Goal: Task Accomplishment & Management: Complete application form

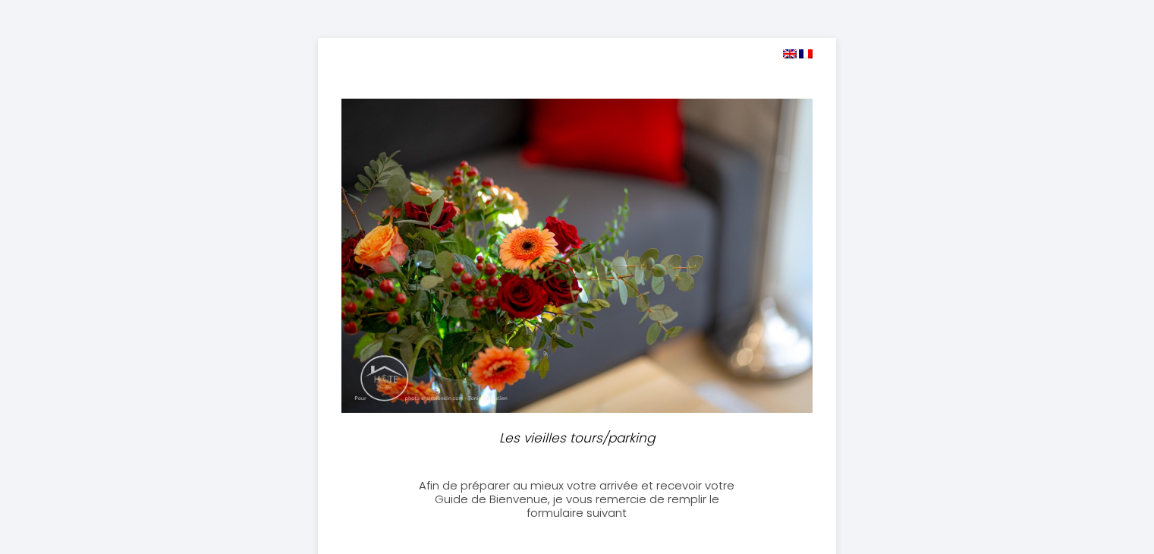
select select
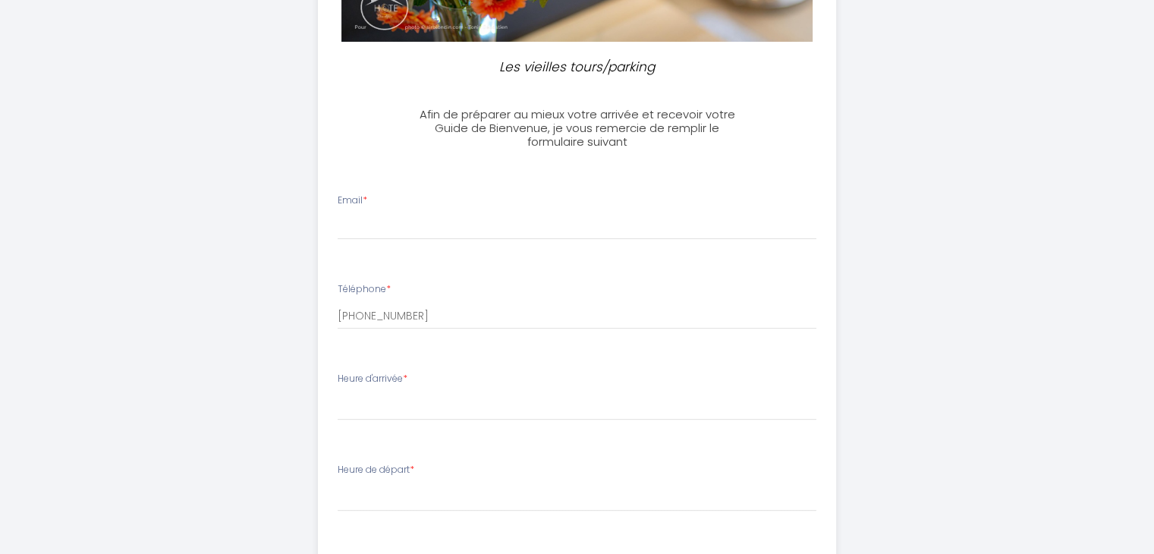
scroll to position [375, 0]
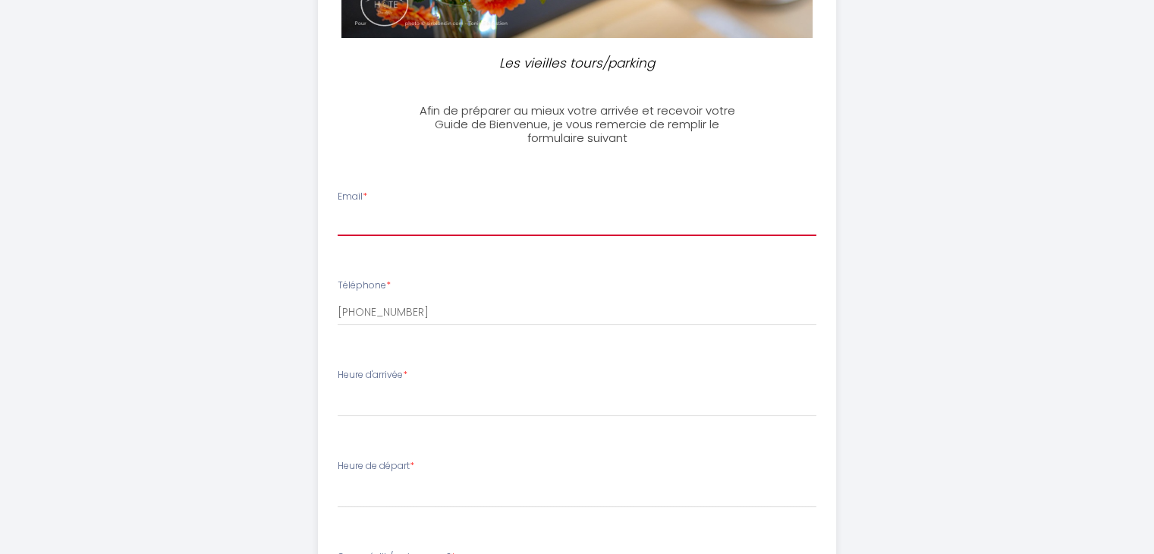
click at [589, 222] on input "Email *" at bounding box center [577, 222] width 479 height 27
type input "[EMAIL_ADDRESS][DOMAIN_NAME]"
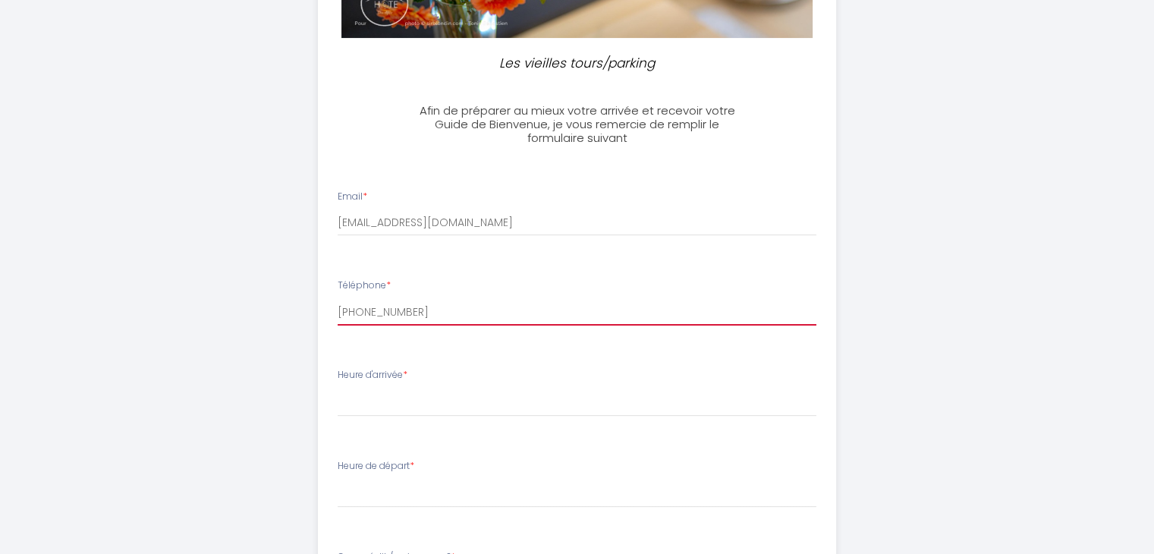
click at [440, 319] on input "[PHONE_NUMBER]" at bounding box center [577, 311] width 479 height 27
type input "+"
type input "0789683723"
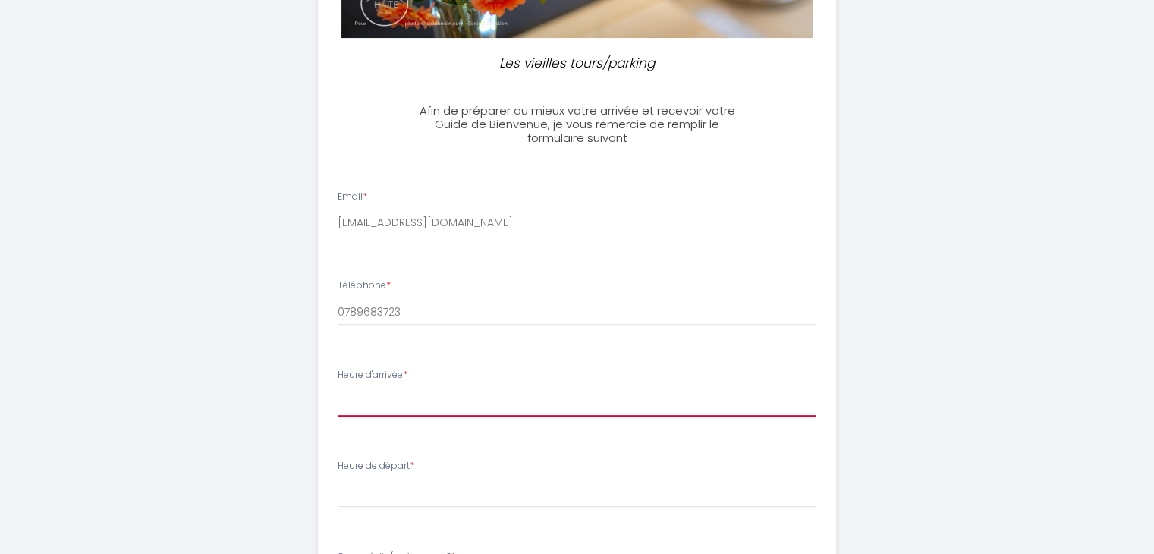
click at [413, 402] on select "16:00 16:30 17:00 17:30 18:00 18:30 19:00 19:30 20:00 20:30 21:00 21:30 22:00 2…" at bounding box center [577, 402] width 479 height 29
select select "19:00"
click at [338, 388] on select "16:00 16:30 17:00 17:30 18:00 18:30 19:00 19:30 20:00 20:30 21:00 21:30 22:00 2…" at bounding box center [577, 402] width 479 height 29
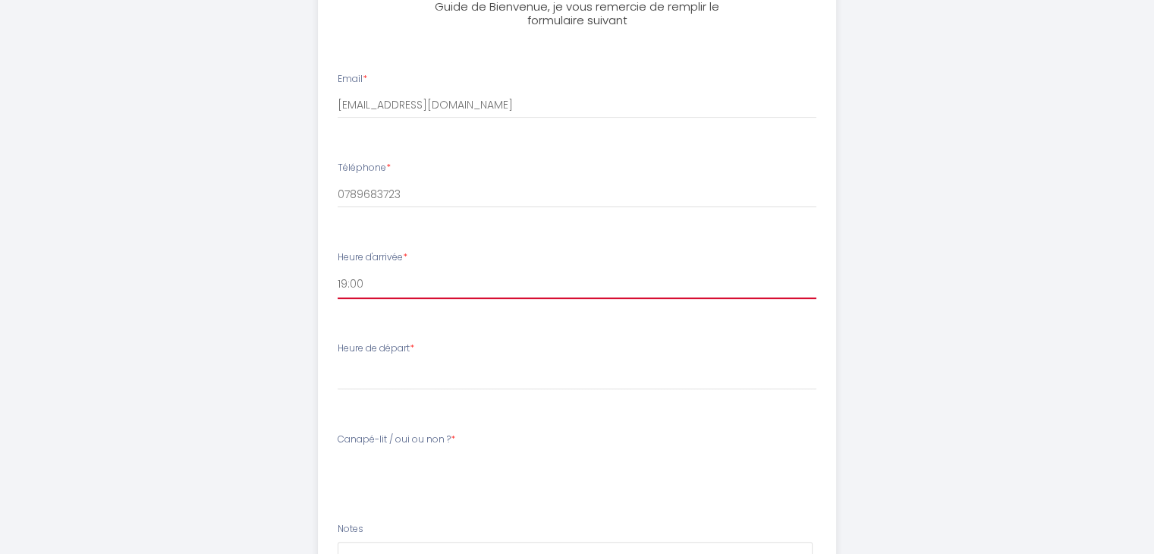
scroll to position [563, 0]
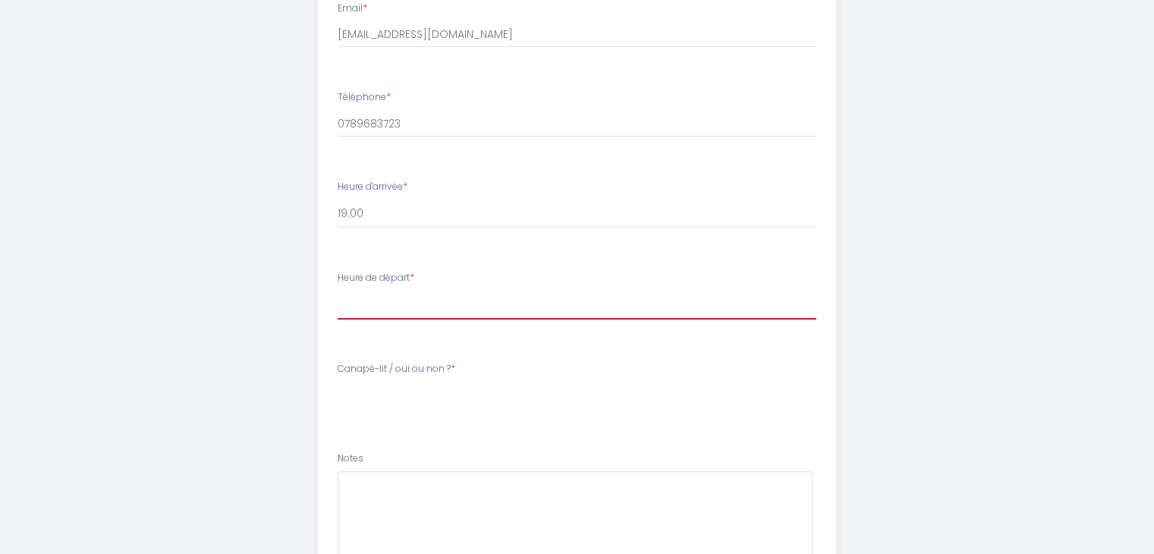
click at [633, 300] on select "00:00 00:30 01:00 01:30 02:00 02:30 03:00 03:30 04:00 04:30 05:00 05:30 06:00 0…" at bounding box center [577, 305] width 479 height 29
select select "10:00"
click at [338, 291] on select "00:00 00:30 01:00 01:30 02:00 02:30 03:00 03:30 04:00 04:30 05:00 05:30 06:00 0…" at bounding box center [577, 305] width 479 height 29
click at [449, 495] on textarea at bounding box center [575, 517] width 475 height 92
click at [404, 377] on div "Canapé-lit / oui ou non ? *" at bounding box center [577, 385] width 498 height 47
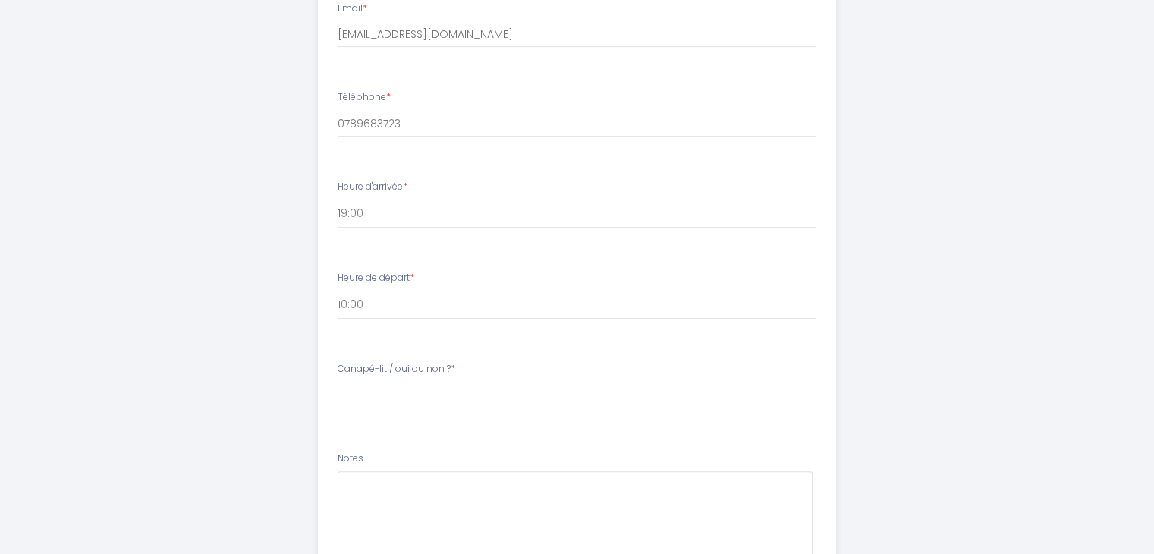
click at [372, 369] on label "Canapé-lit / oui ou non ? *" at bounding box center [397, 369] width 118 height 14
click at [406, 371] on label "Canapé-lit / oui ou non ? *" at bounding box center [397, 369] width 118 height 14
drag, startPoint x: 406, startPoint y: 371, endPoint x: 463, endPoint y: 416, distance: 72.9
click at [463, 416] on li "Canapé-lit / oui ou non ? *" at bounding box center [577, 393] width 517 height 80
click at [388, 496] on textarea at bounding box center [575, 517] width 475 height 92
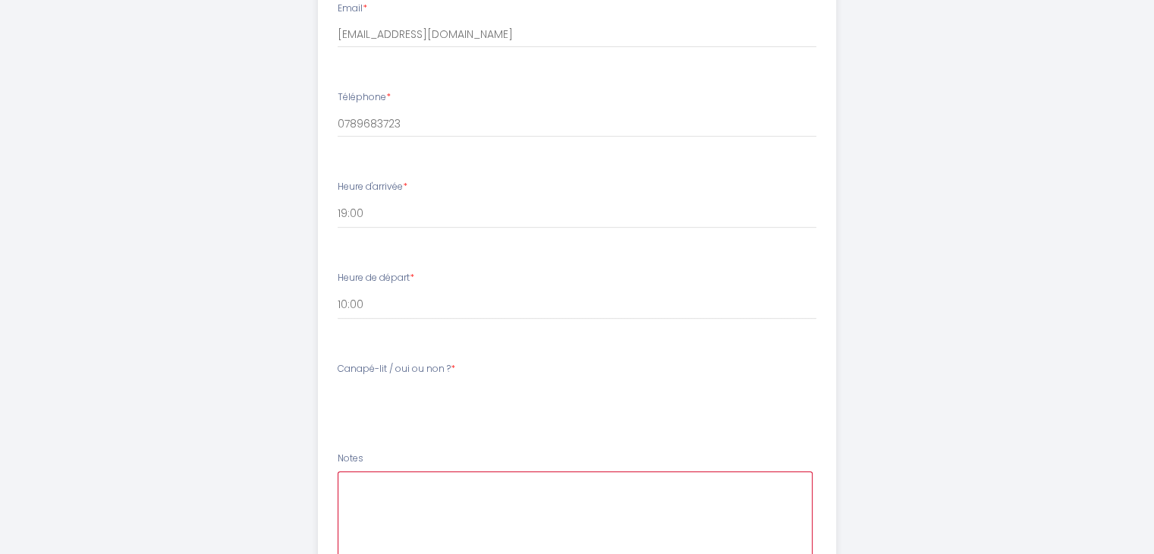
scroll to position [854, 0]
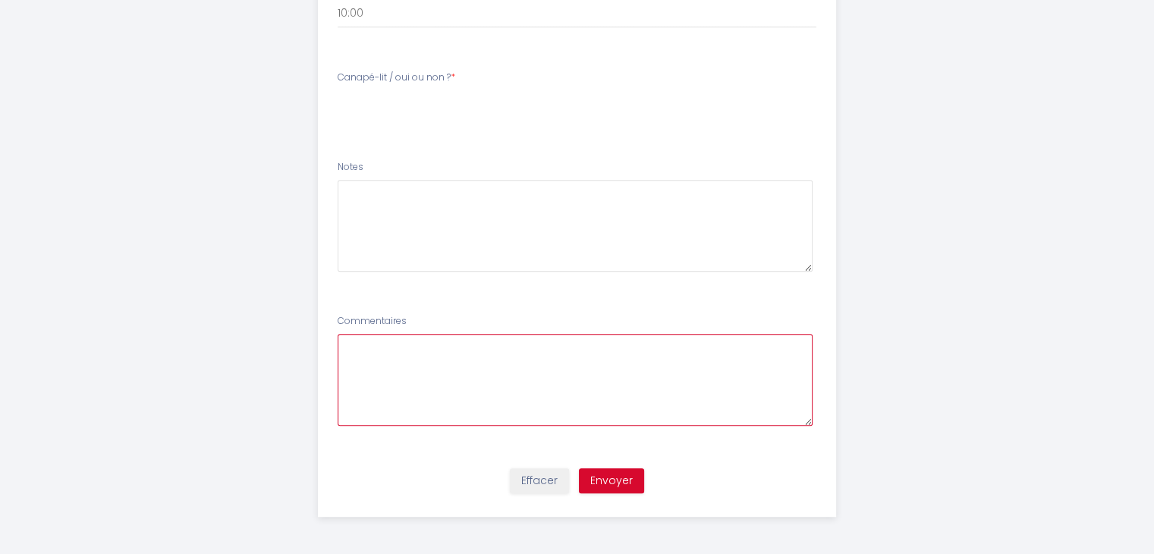
click at [569, 372] on textarea at bounding box center [575, 380] width 475 height 92
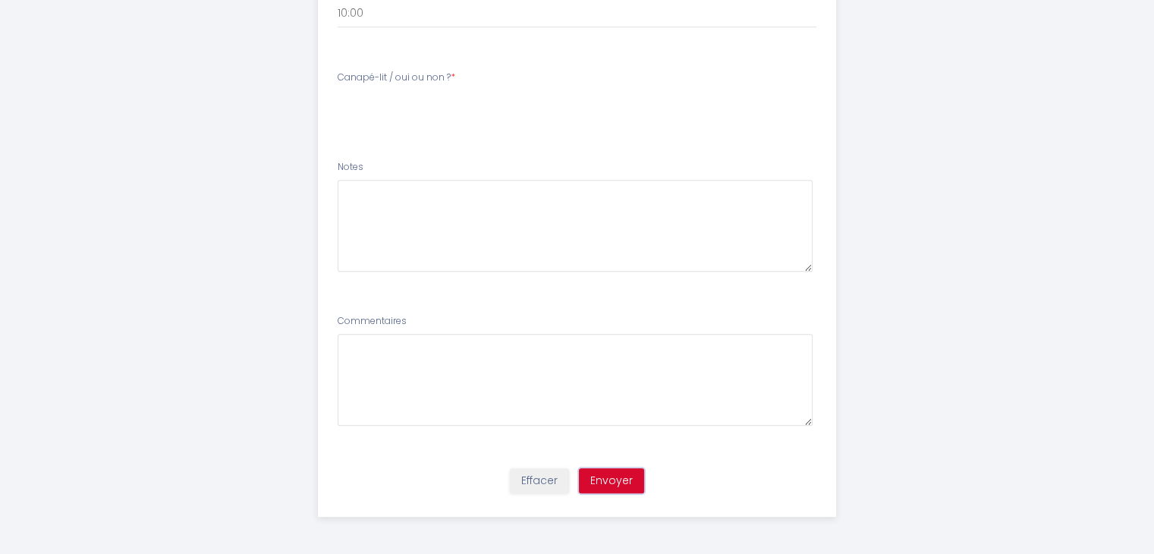
click at [631, 486] on button "Envoyer" at bounding box center [611, 481] width 65 height 26
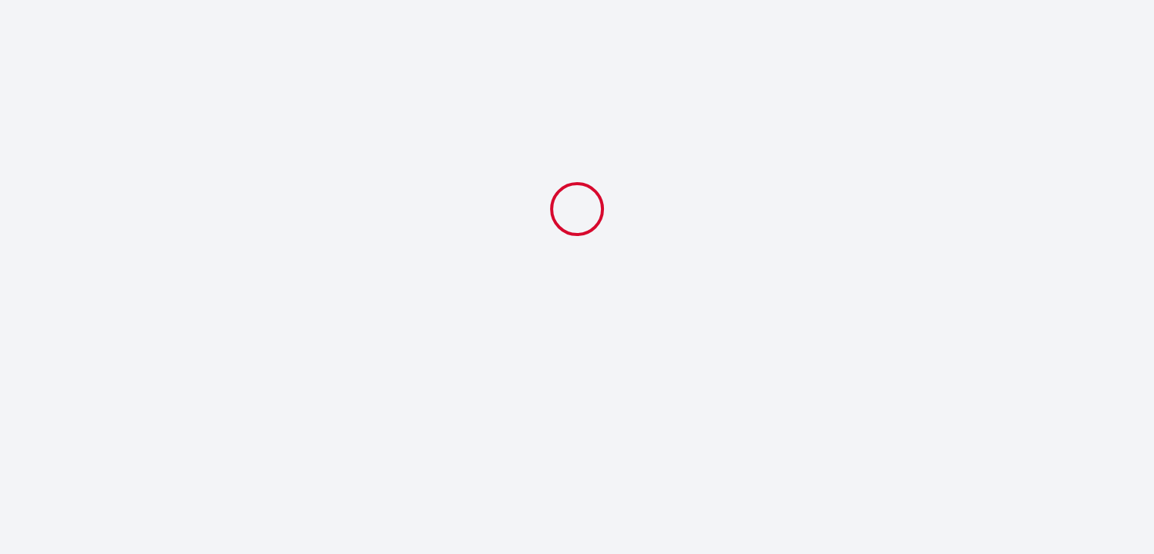
scroll to position [0, 0]
select select "19:00"
select select "10:00"
